Goal: Information Seeking & Learning: Learn about a topic

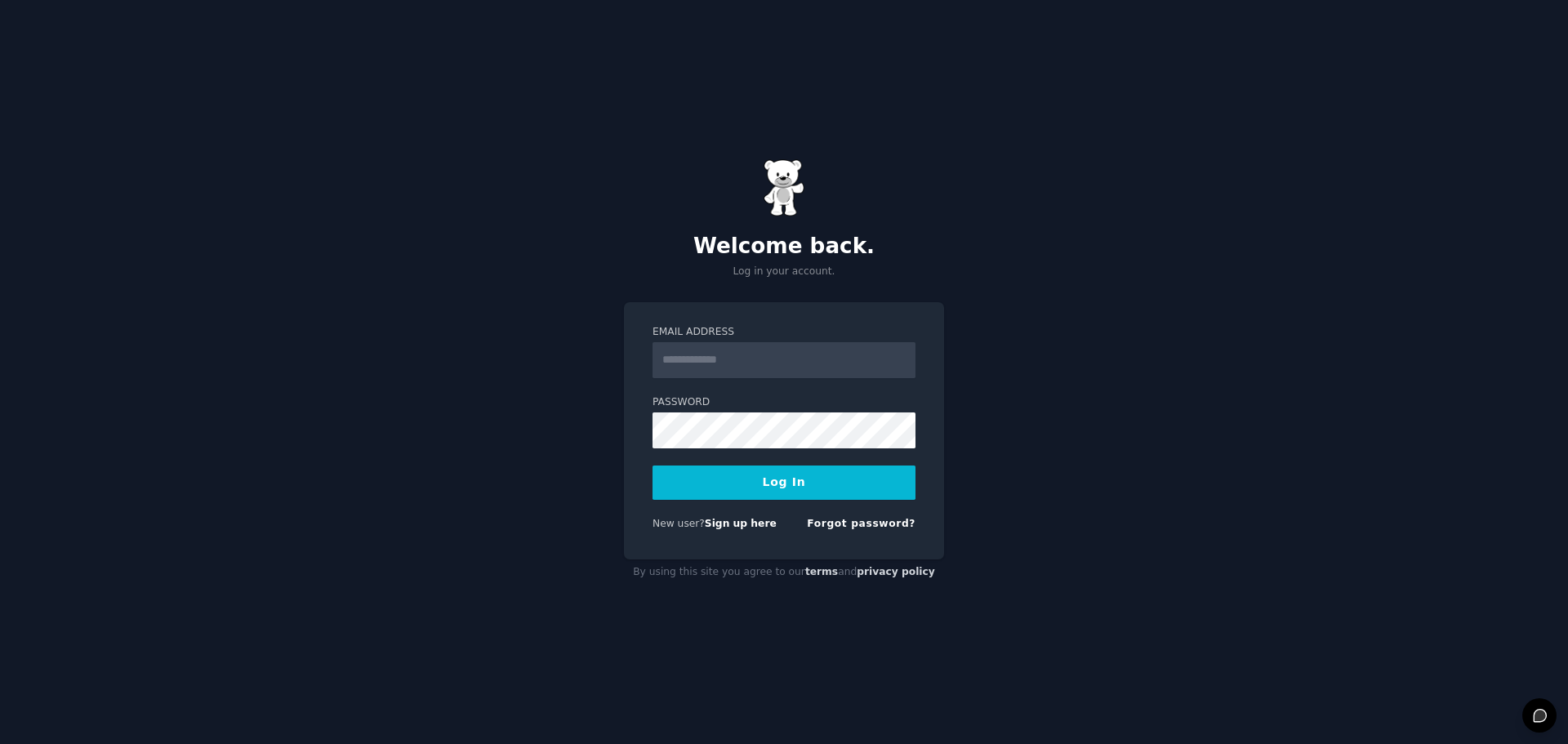
click at [817, 358] on input "Email Address" at bounding box center [784, 360] width 263 height 36
type input "**********"
click at [653, 465] on button "Log In" at bounding box center [784, 482] width 263 height 34
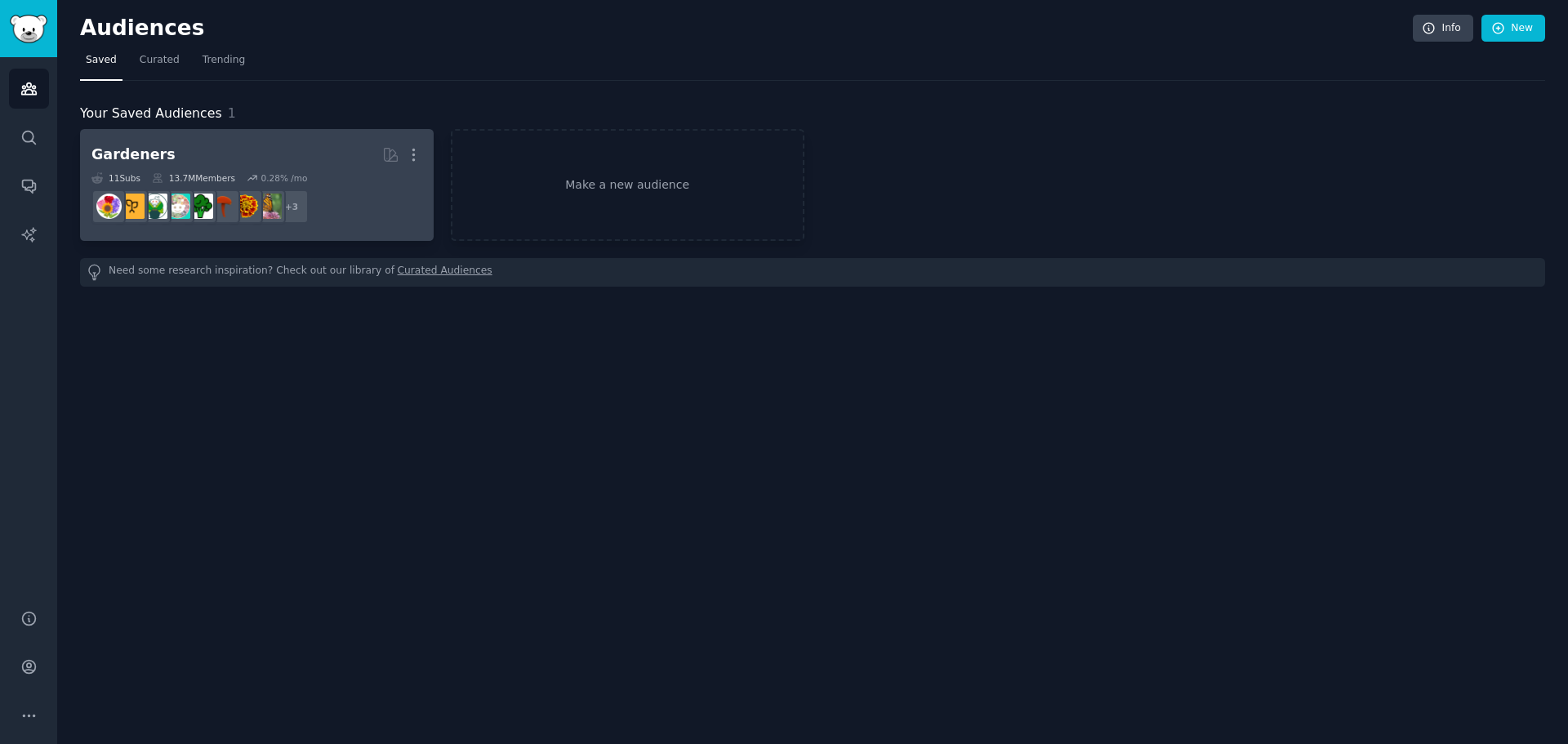
click at [362, 206] on dd "+ 3" at bounding box center [257, 206] width 331 height 45
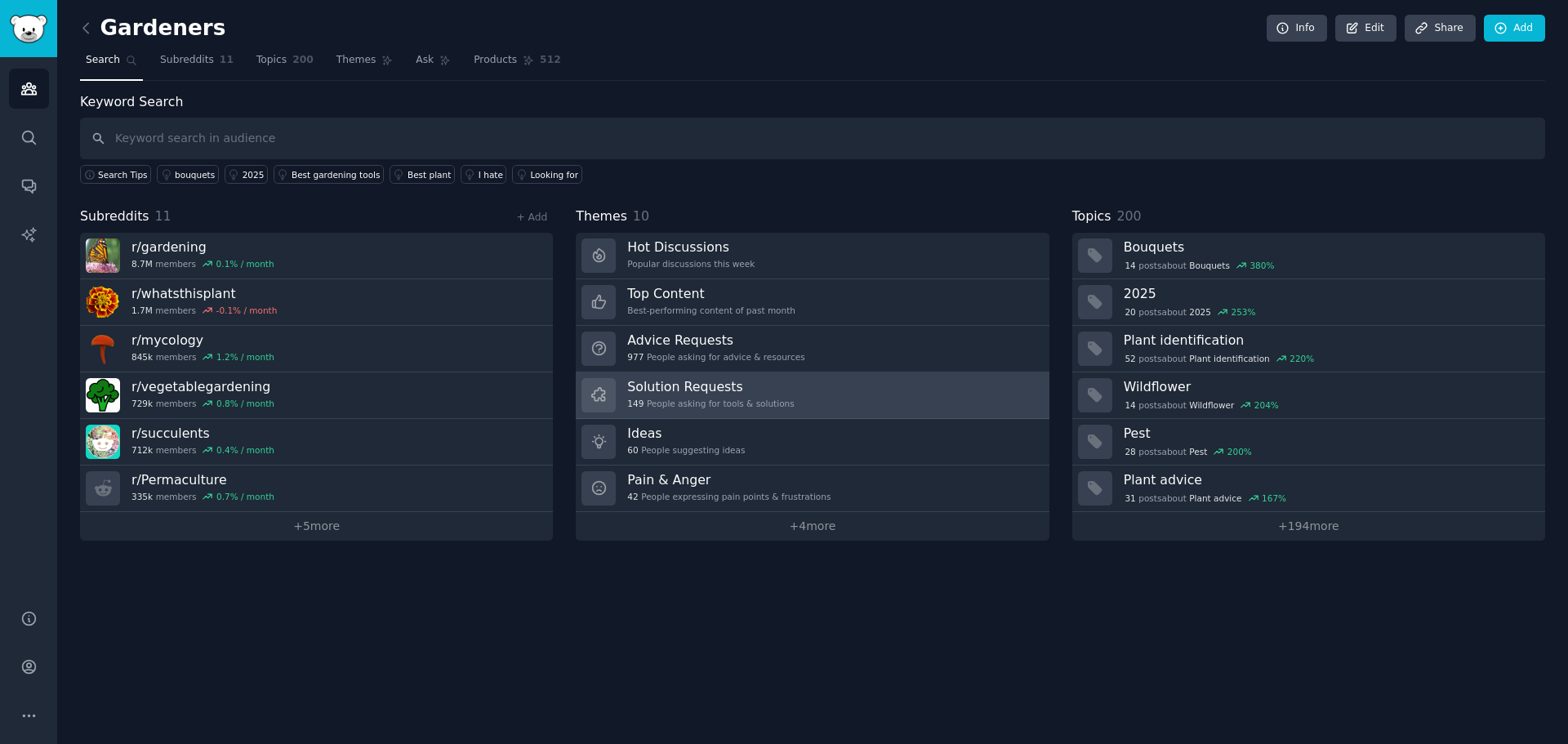
click at [713, 384] on h3 "Solution Requests" at bounding box center [710, 387] width 166 height 17
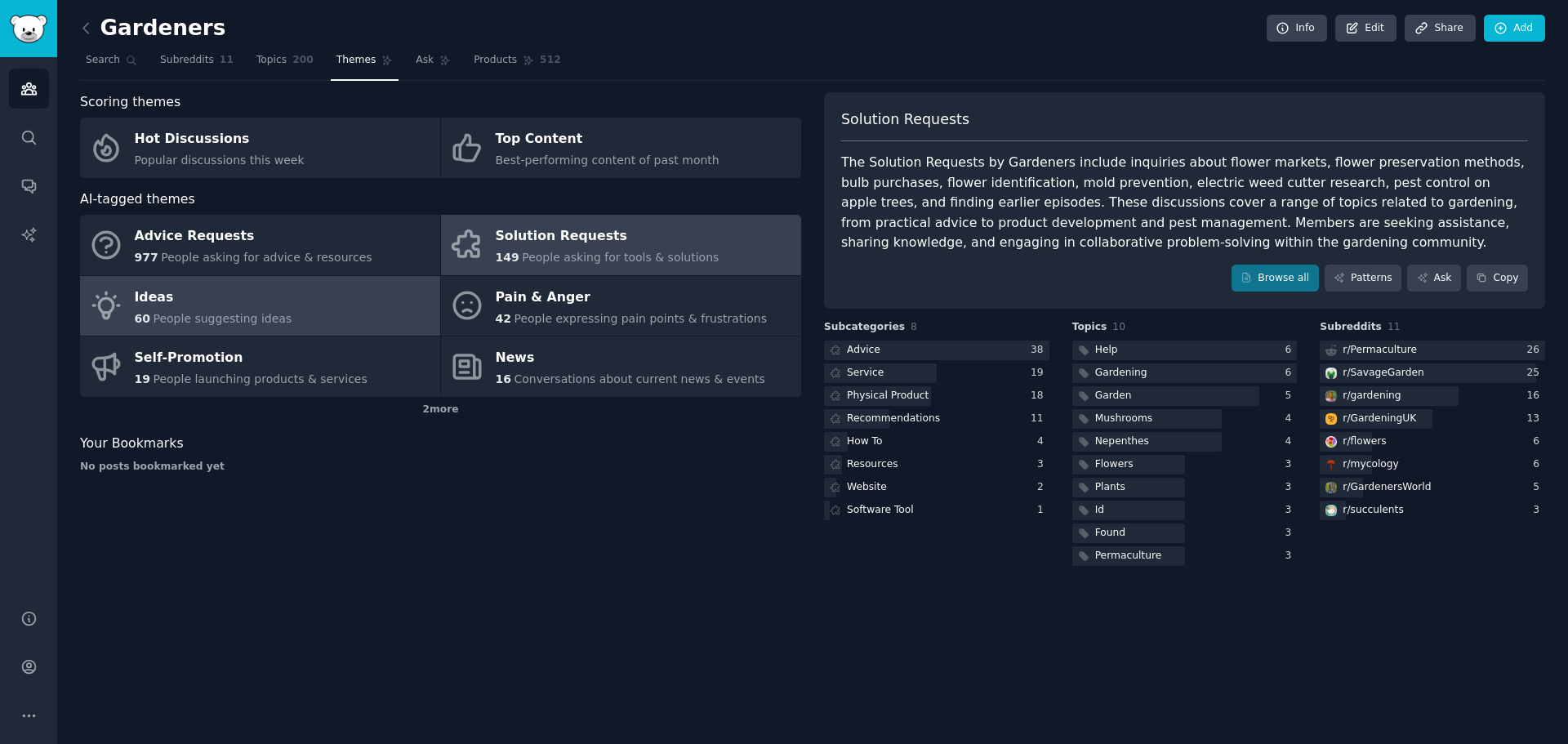
click at [252, 308] on div "Ideas" at bounding box center [213, 298] width 158 height 26
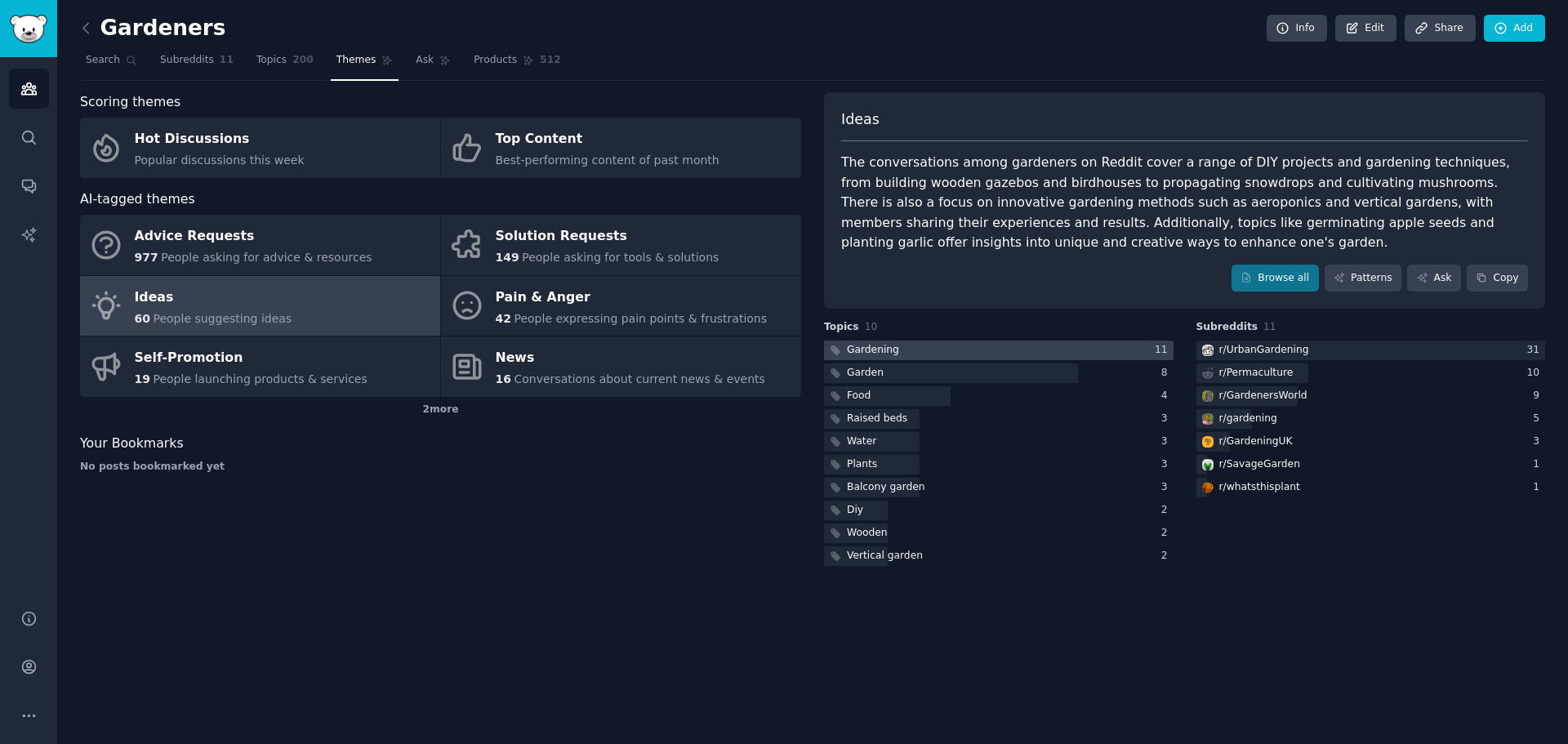
click at [869, 354] on div "Gardening" at bounding box center [873, 351] width 52 height 15
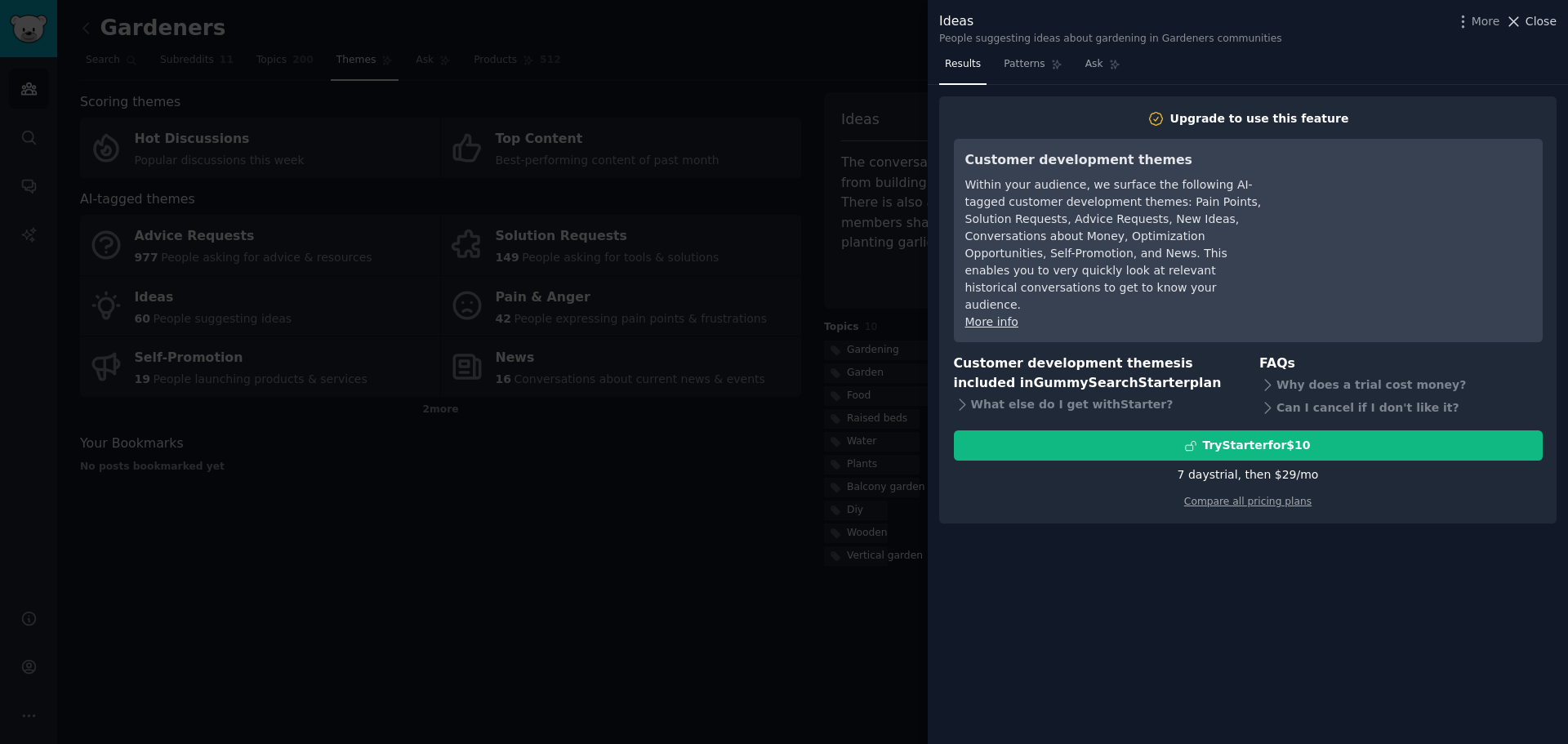
click at [1515, 26] on icon at bounding box center [1514, 22] width 17 height 17
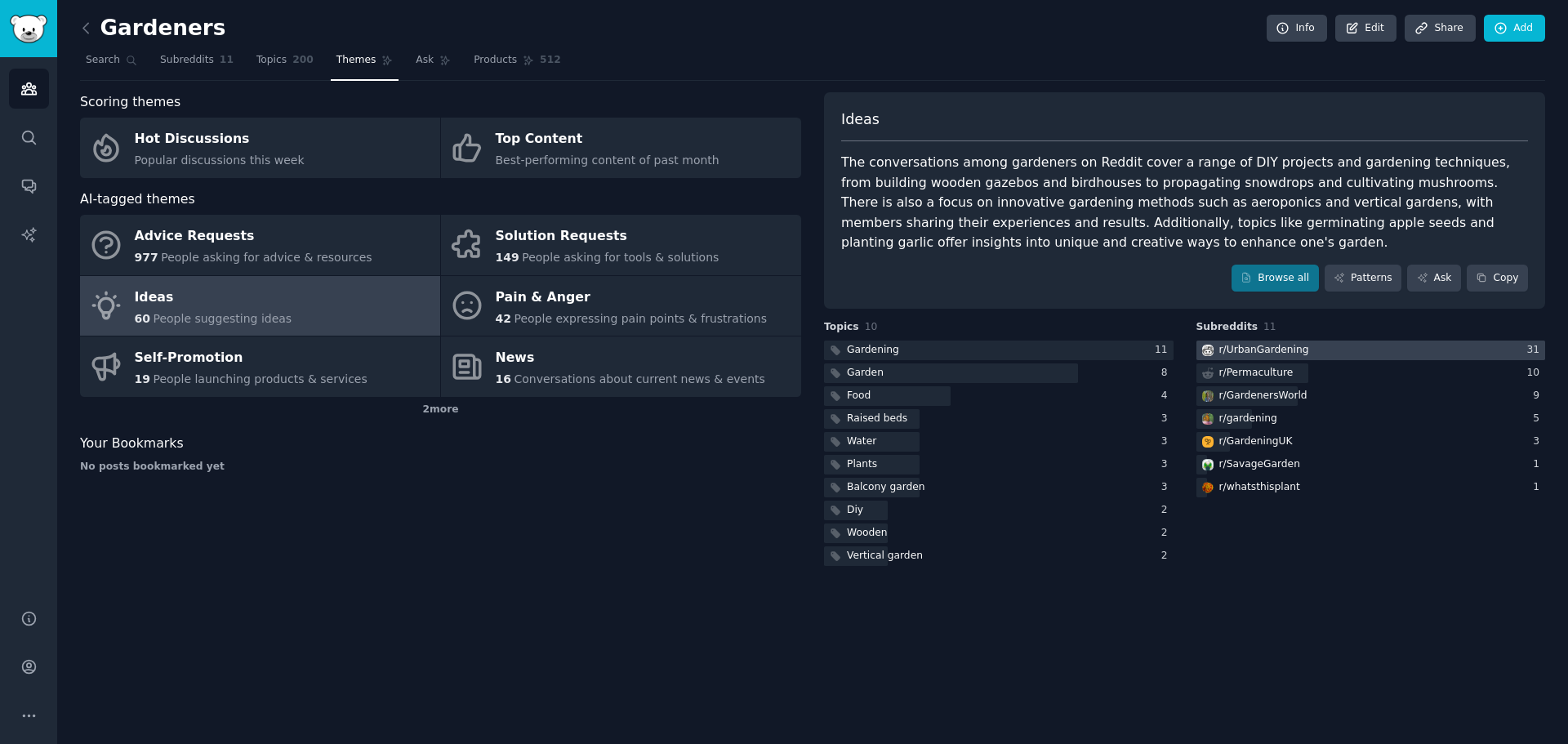
click at [1253, 350] on div "r/ UrbanGardening" at bounding box center [1263, 351] width 90 height 15
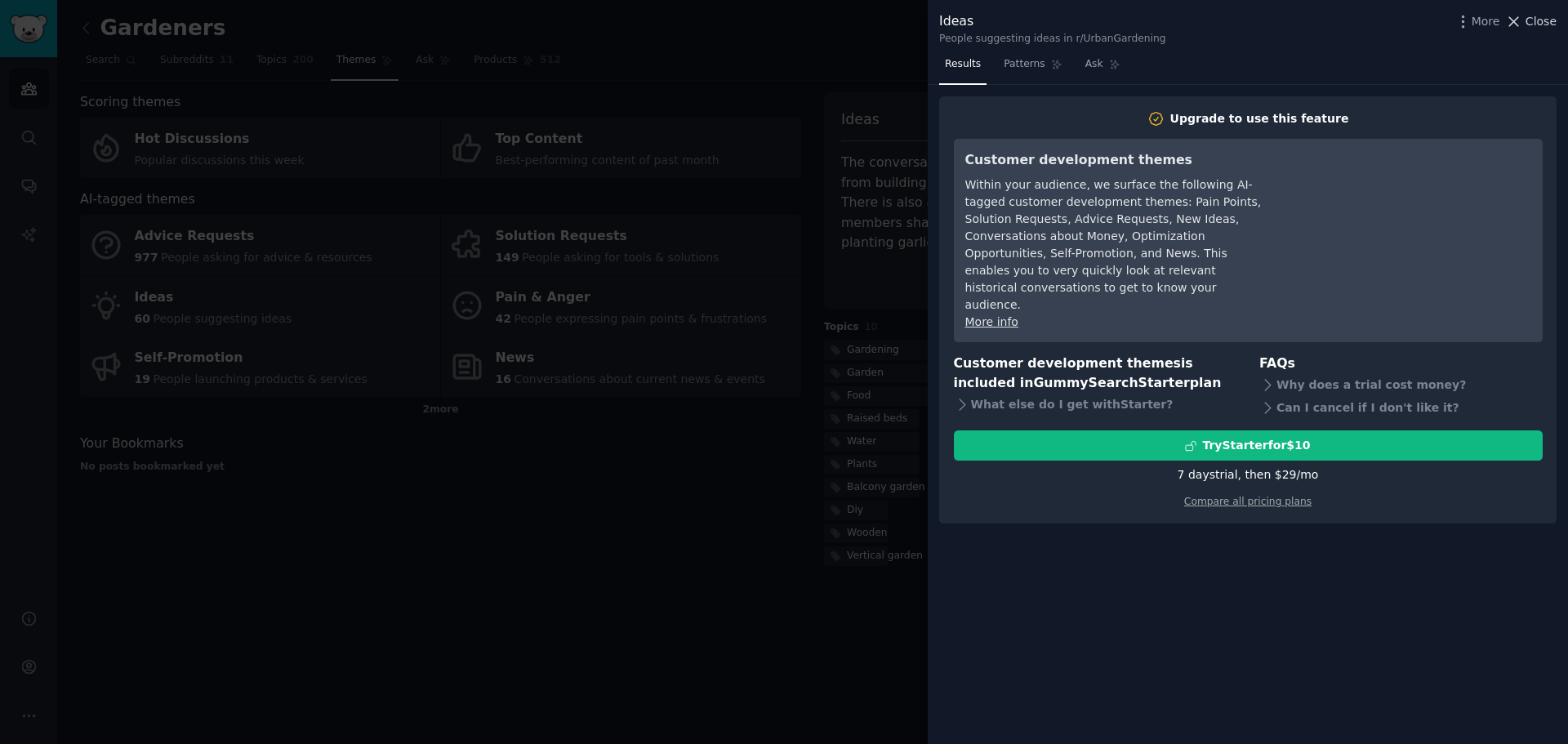
click at [1532, 28] on span "Close" at bounding box center [1541, 22] width 31 height 17
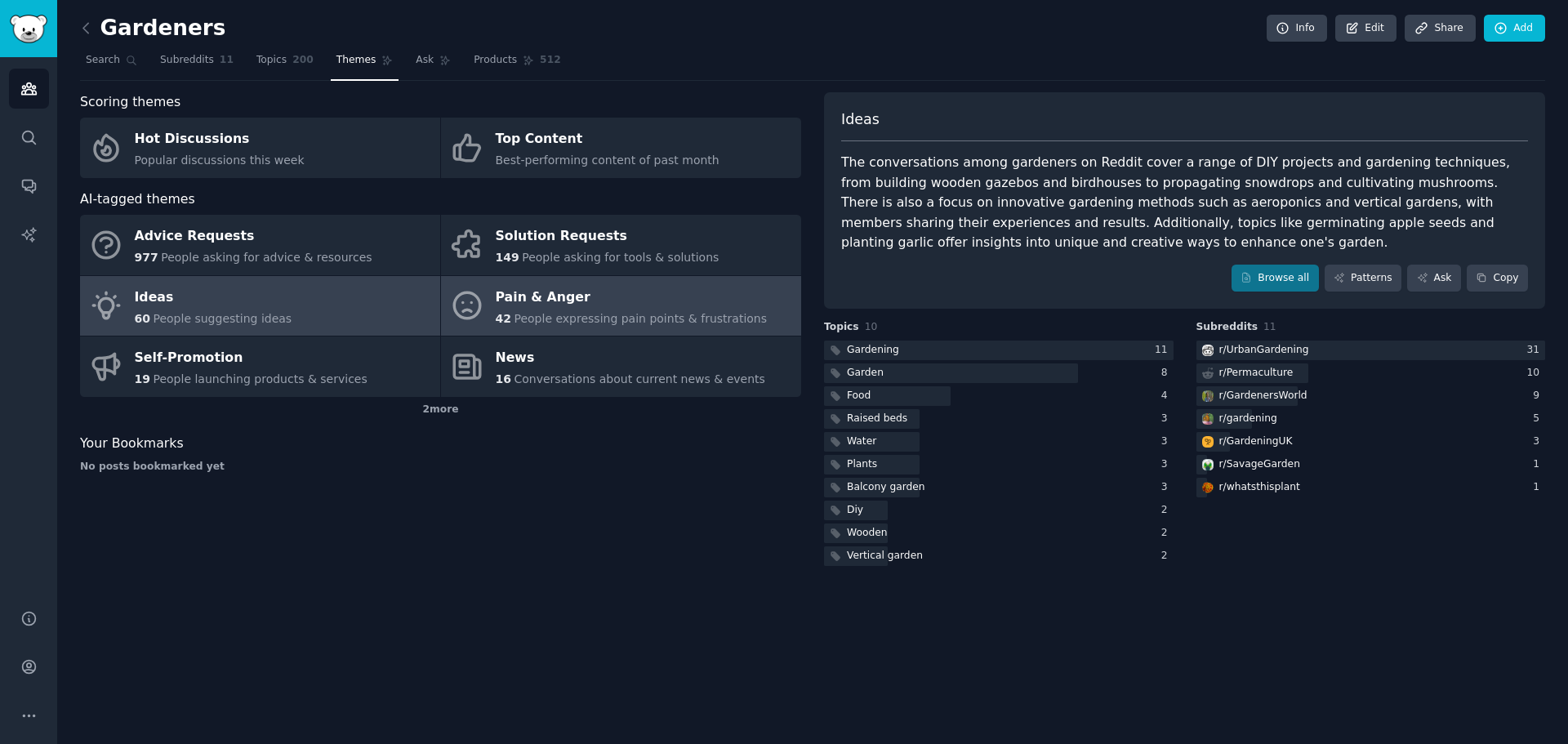
click at [524, 320] on span "People expressing pain points & frustrations" at bounding box center [640, 319] width 253 height 13
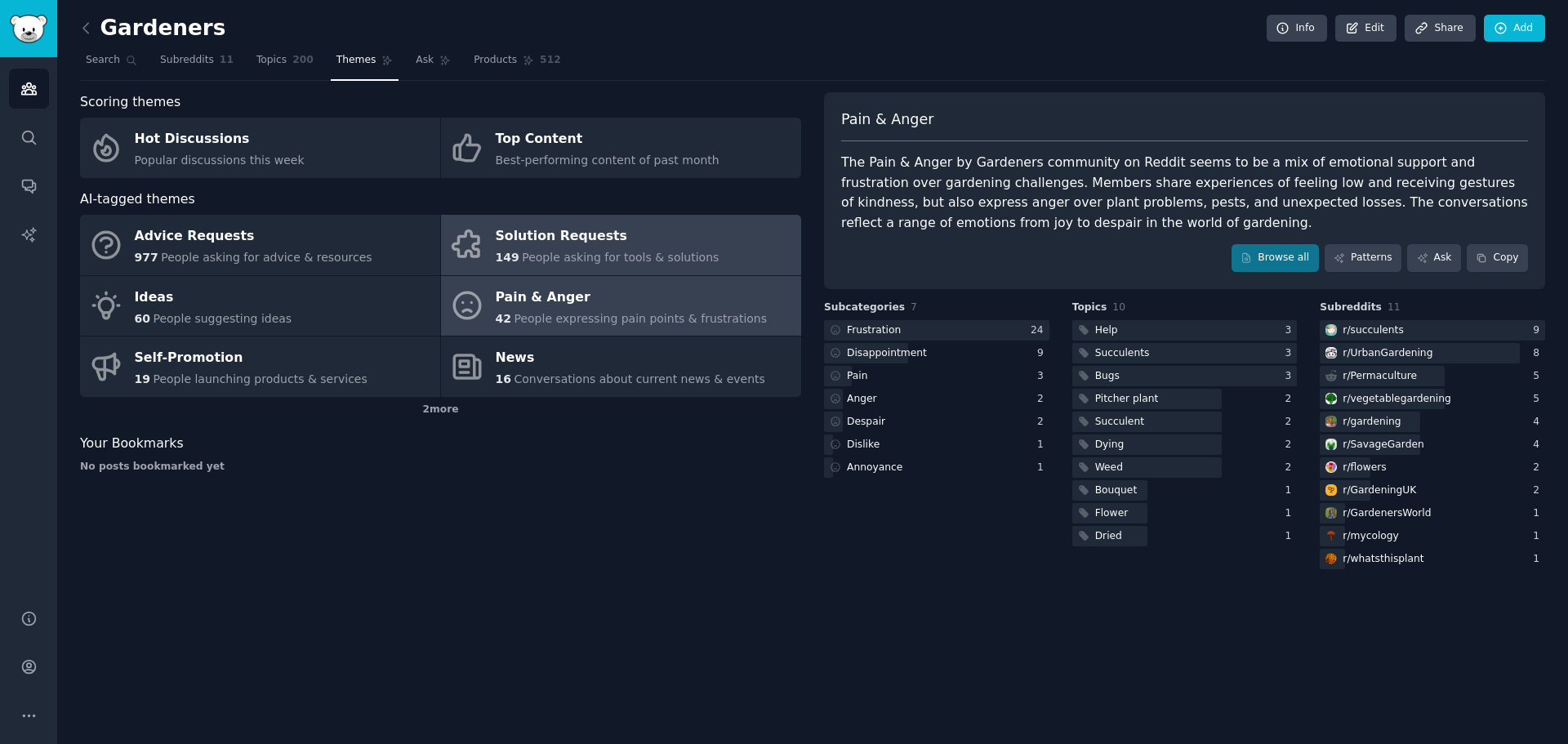
click at [545, 251] on span "People asking for tools & solutions" at bounding box center [620, 257] width 197 height 13
